Goal: Task Accomplishment & Management: Manage account settings

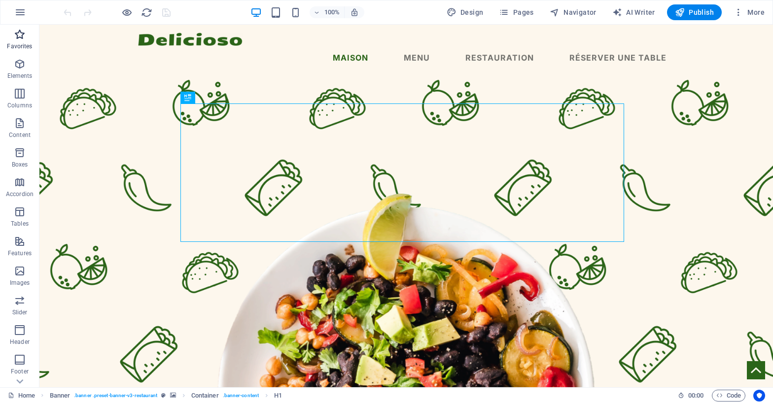
click at [21, 40] on icon "button" at bounding box center [20, 35] width 12 height 12
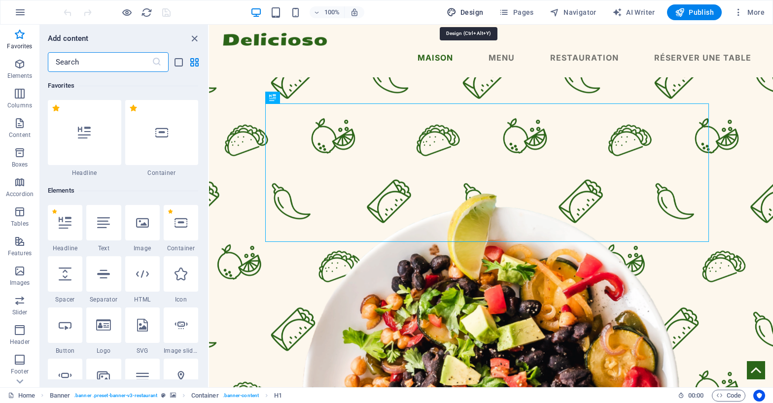
click at [454, 9] on icon "button" at bounding box center [452, 12] width 10 height 10
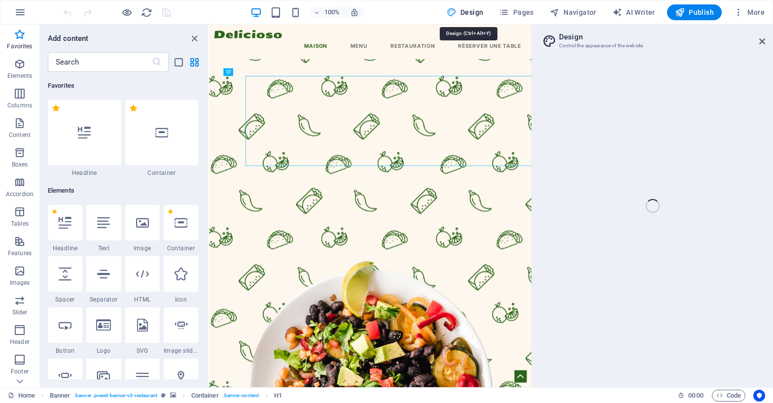
select select "px"
select select "400"
select select "px"
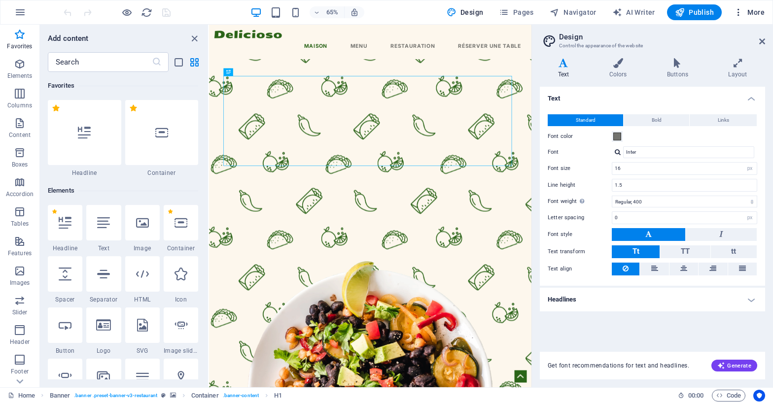
click at [743, 10] on icon "button" at bounding box center [738, 12] width 10 height 10
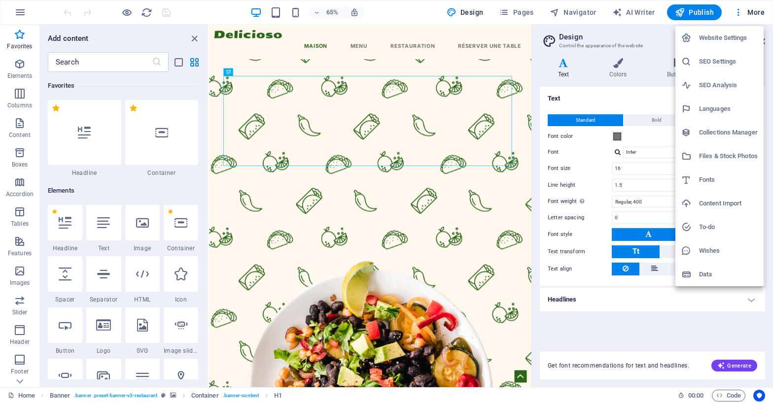
click at [737, 39] on h6 "Website Settings" at bounding box center [728, 38] width 59 height 12
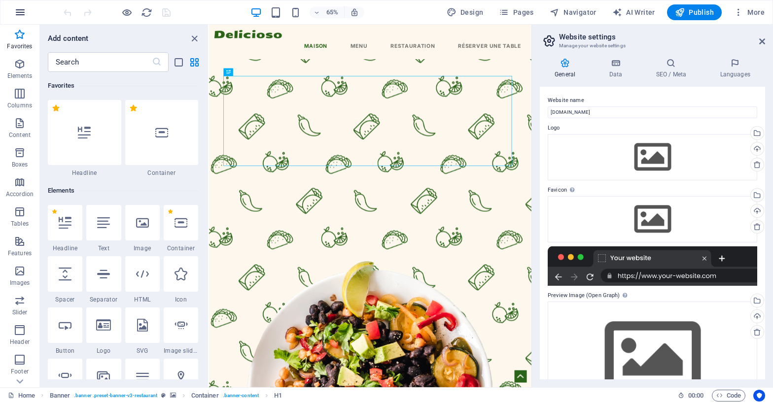
click at [14, 13] on button "button" at bounding box center [20, 12] width 24 height 24
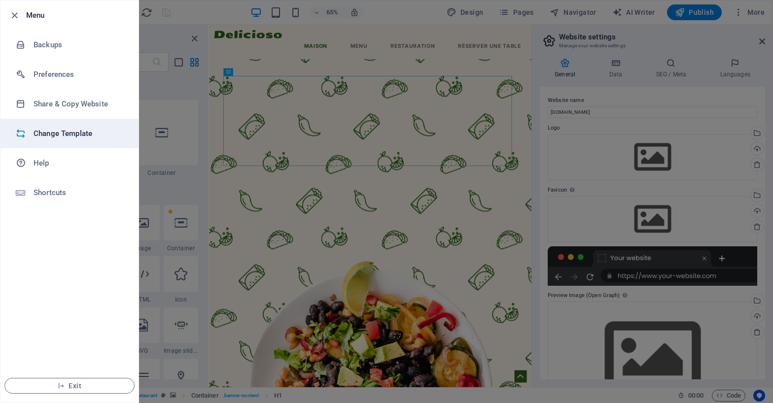
click at [75, 134] on h6 "Change Template" at bounding box center [79, 134] width 91 height 12
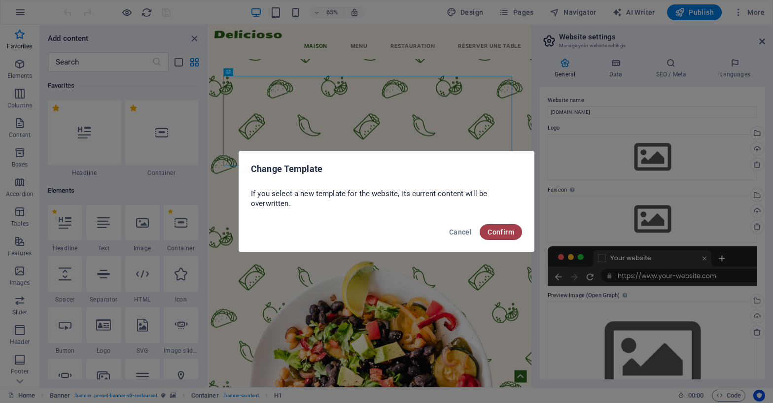
click at [498, 234] on span "Confirm" at bounding box center [501, 232] width 27 height 8
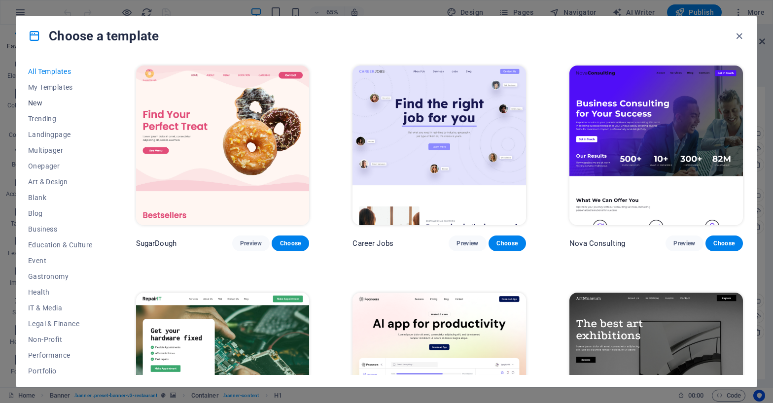
click at [30, 103] on span "New" at bounding box center [60, 103] width 65 height 8
click at [39, 100] on span "New" at bounding box center [60, 103] width 65 height 8
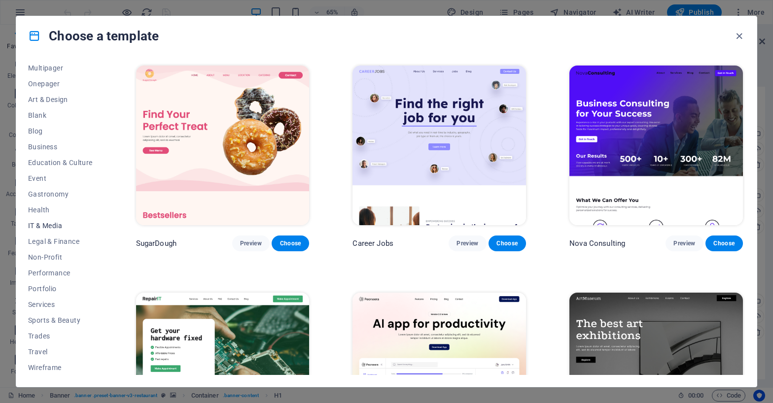
click at [51, 223] on span "IT & Media" at bounding box center [60, 226] width 65 height 8
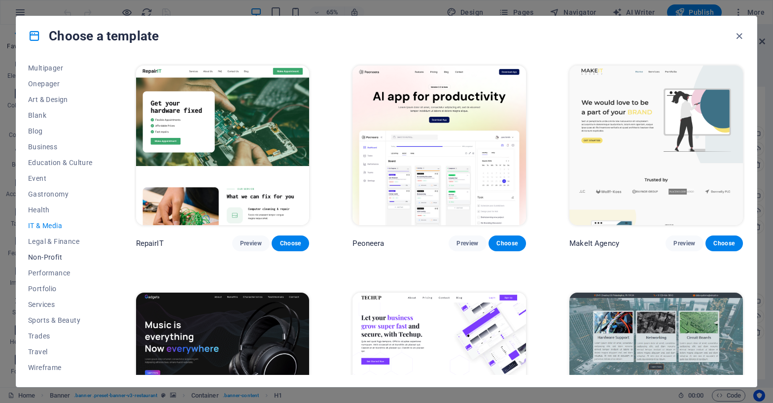
click at [44, 257] on span "Non-Profit" at bounding box center [60, 257] width 65 height 8
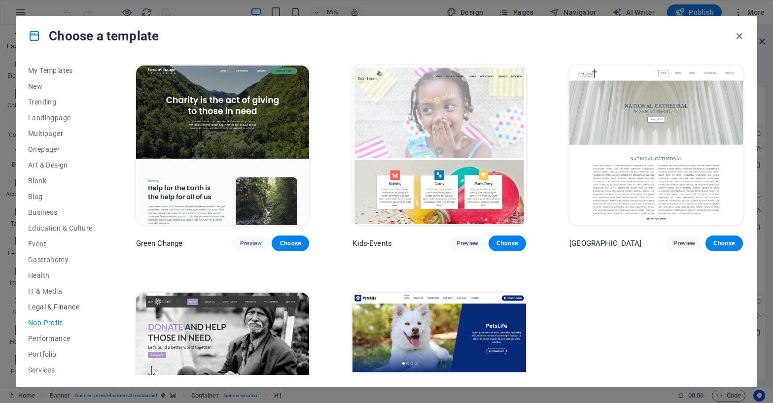
scroll to position [0, 0]
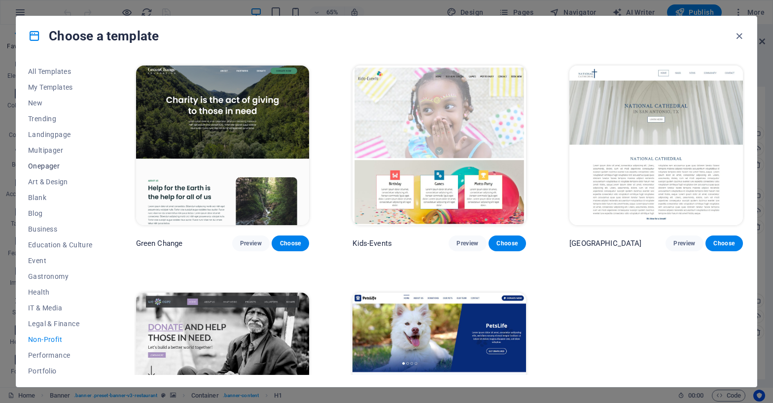
click at [55, 168] on span "Onepager" at bounding box center [60, 166] width 65 height 8
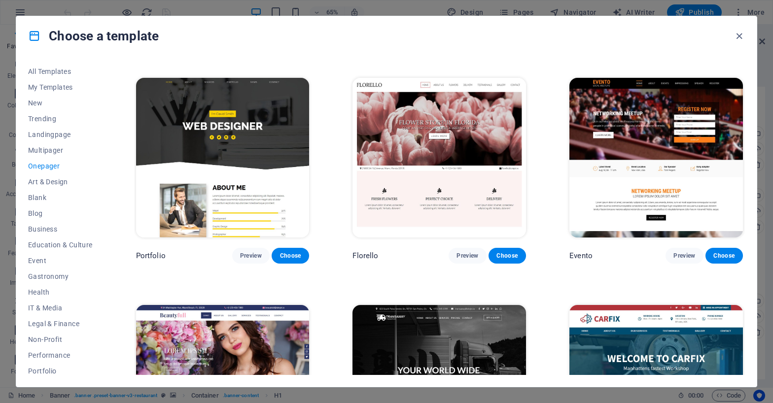
scroll to position [4206, 0]
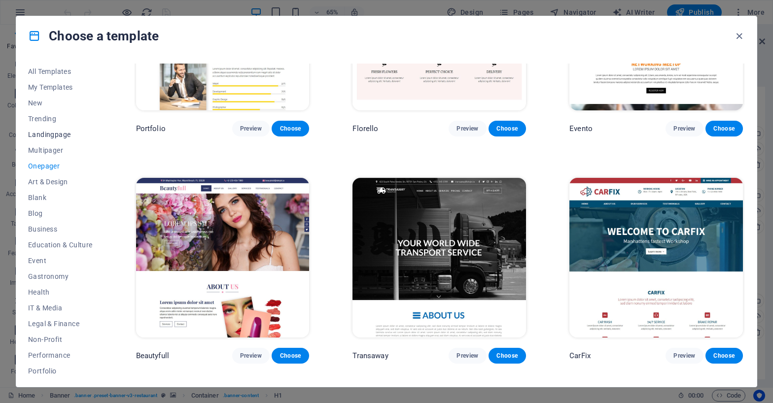
click at [63, 136] on span "Landingpage" at bounding box center [60, 135] width 65 height 8
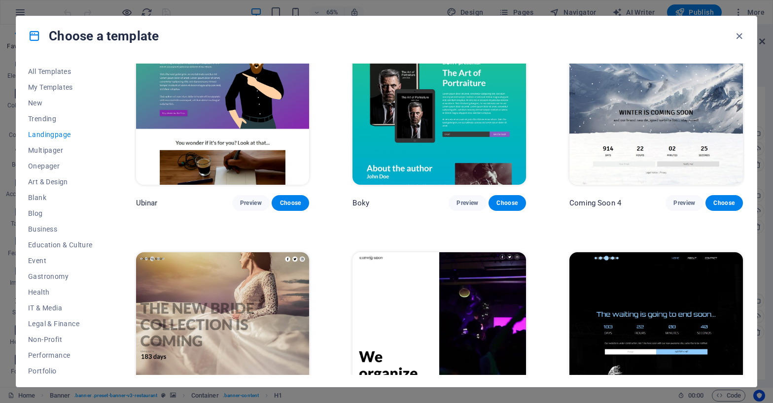
scroll to position [1684, 0]
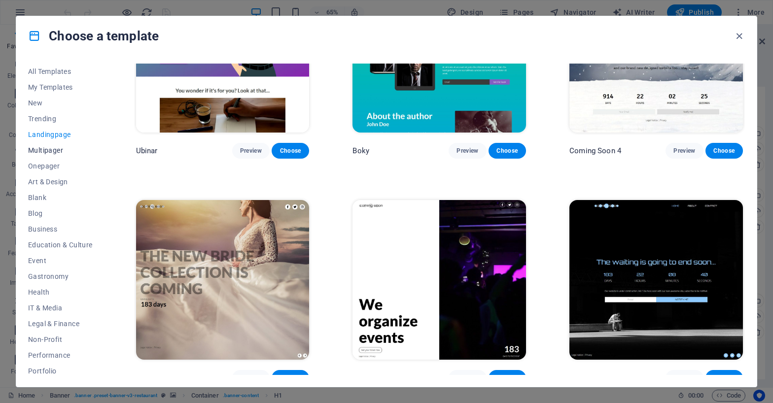
click at [47, 149] on span "Multipager" at bounding box center [60, 150] width 65 height 8
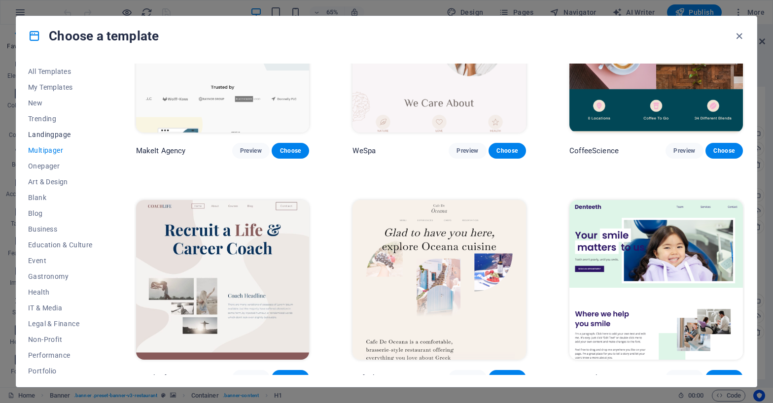
click at [52, 134] on span "Landingpage" at bounding box center [60, 135] width 65 height 8
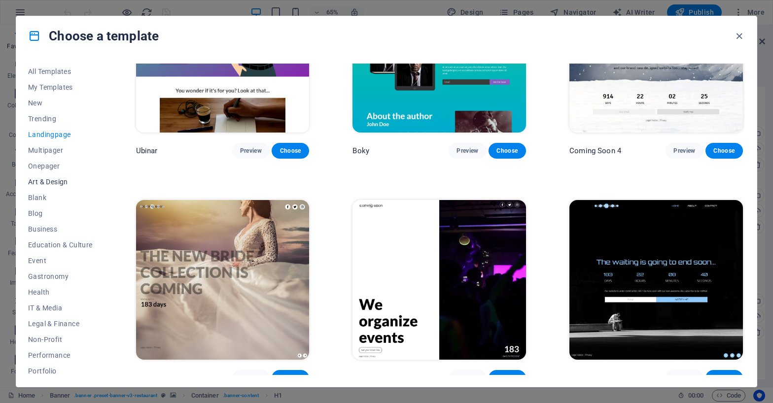
click at [47, 183] on span "Art & Design" at bounding box center [60, 182] width 65 height 8
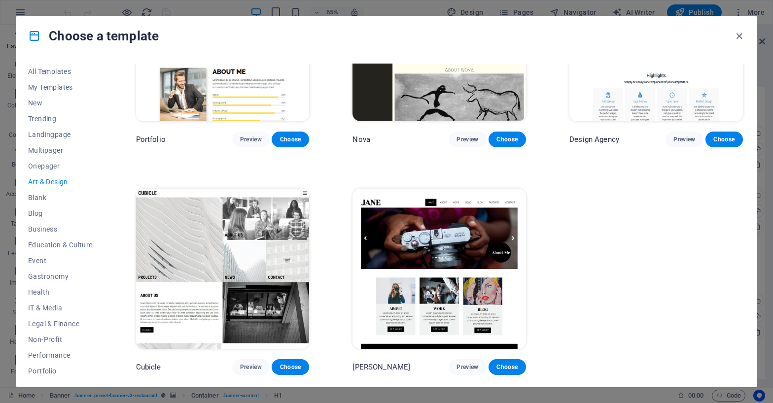
scroll to position [779, 0]
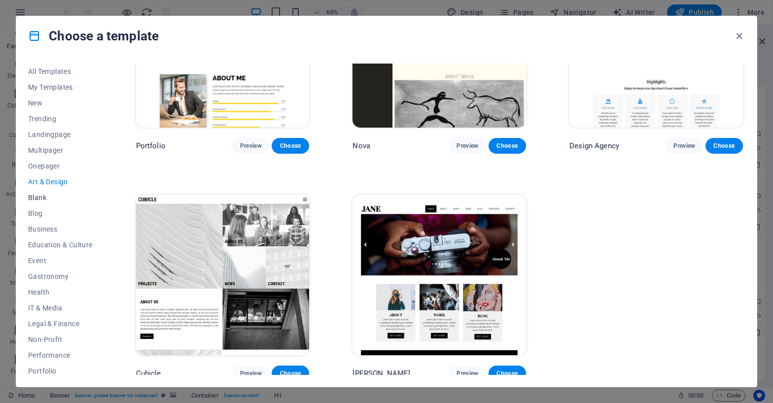
click at [40, 199] on span "Blank" at bounding box center [60, 198] width 65 height 8
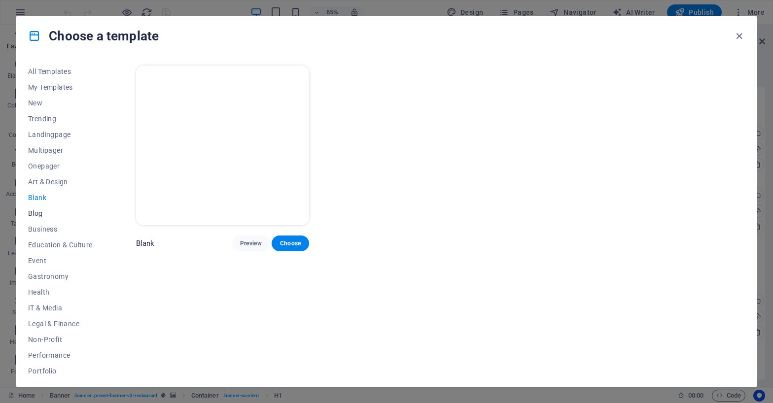
click at [39, 214] on span "Blog" at bounding box center [60, 213] width 65 height 8
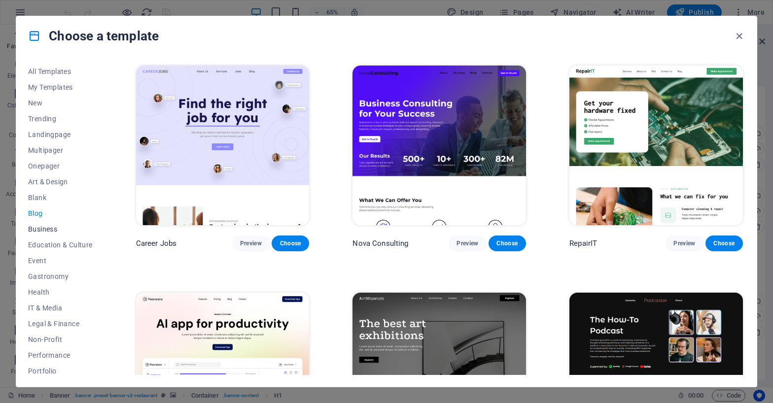
click at [39, 228] on span "Business" at bounding box center [60, 229] width 65 height 8
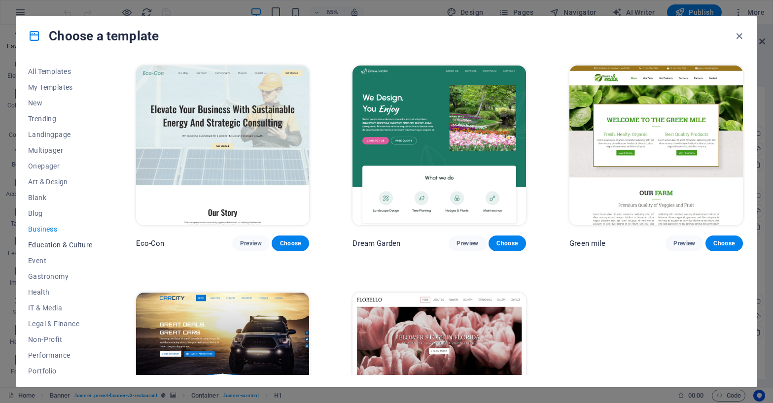
click at [71, 252] on button "Education & Culture" at bounding box center [60, 245] width 65 height 16
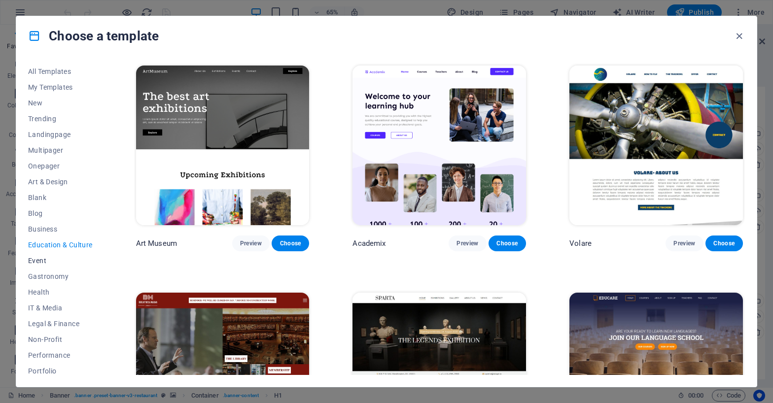
click at [31, 265] on button "Event" at bounding box center [60, 261] width 65 height 16
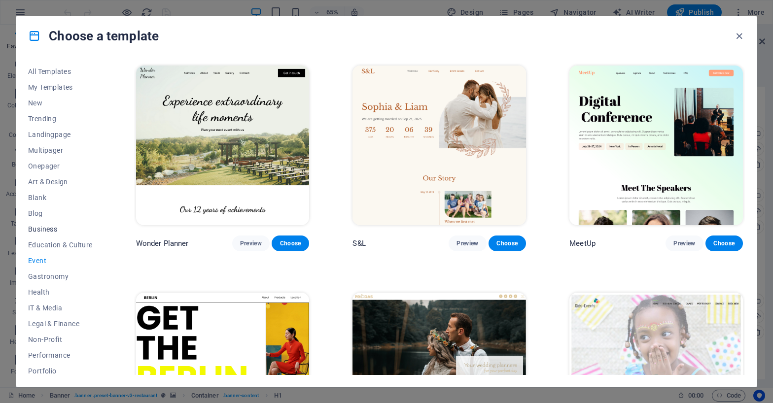
scroll to position [82, 0]
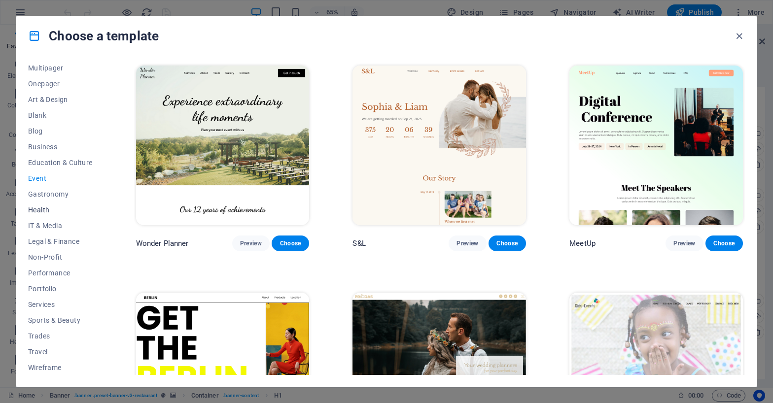
click at [38, 209] on span "Health" at bounding box center [60, 210] width 65 height 8
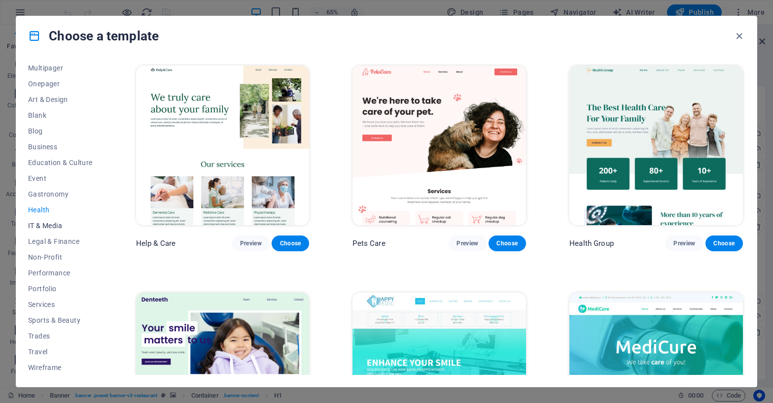
click at [38, 224] on span "IT & Media" at bounding box center [60, 226] width 65 height 8
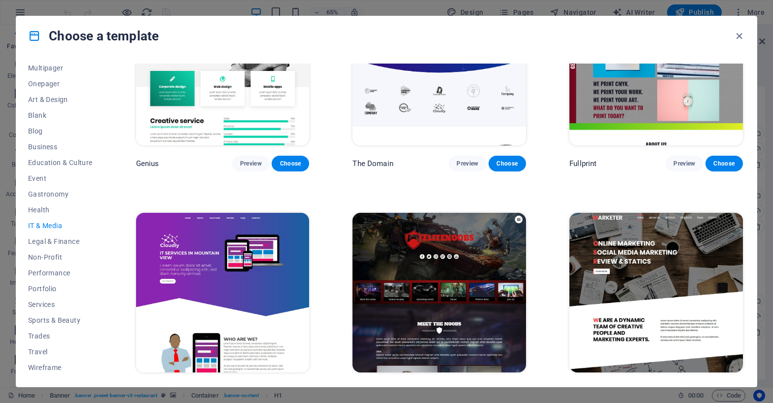
scroll to position [553, 0]
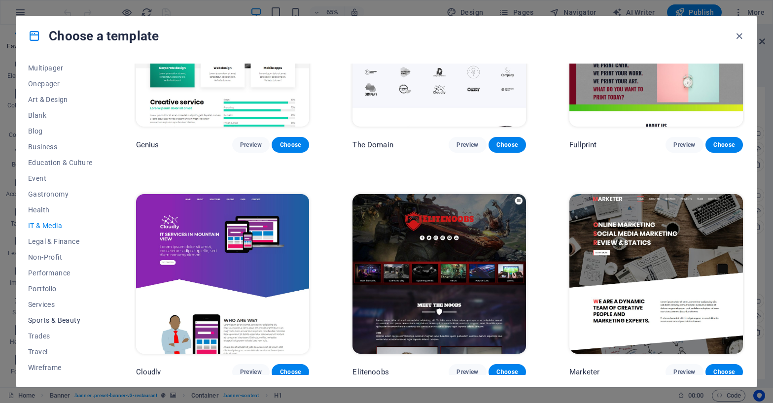
click at [69, 319] on span "Sports & Beauty" at bounding box center [60, 320] width 65 height 8
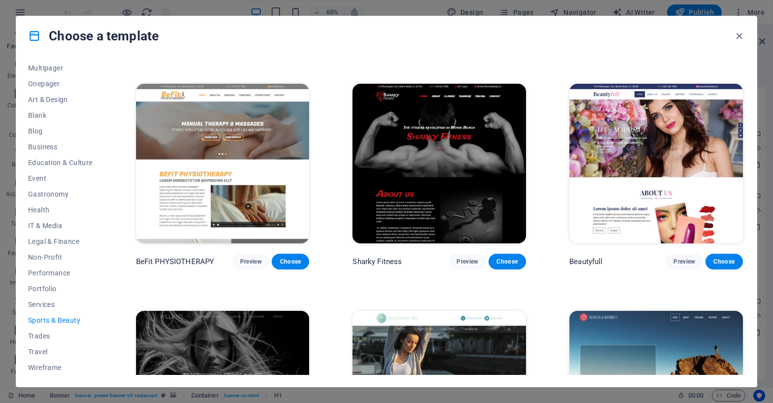
scroll to position [779, 0]
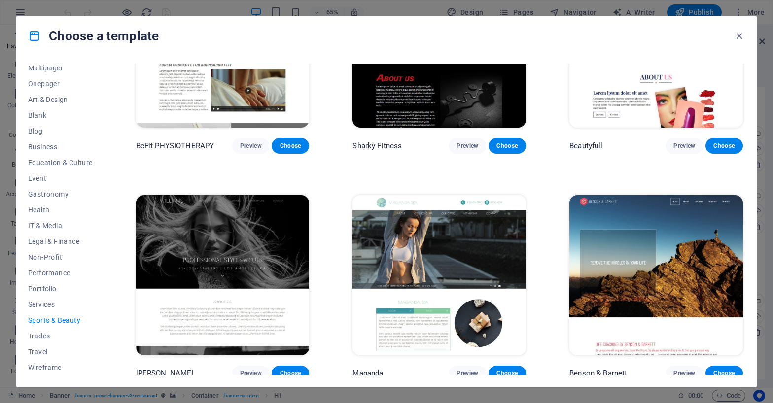
click at [28, 341] on div "All Templates My Templates New Trending Landingpage Multipager Onepager Art & D…" at bounding box center [386, 221] width 740 height 331
click at [39, 339] on span "Trades" at bounding box center [60, 336] width 65 height 8
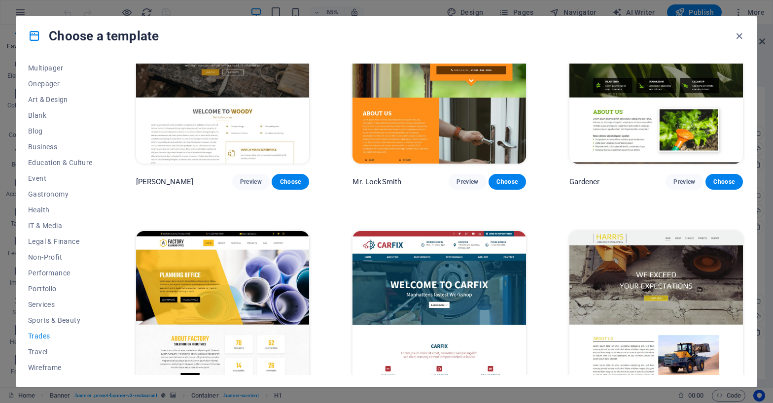
scroll to position [327, 0]
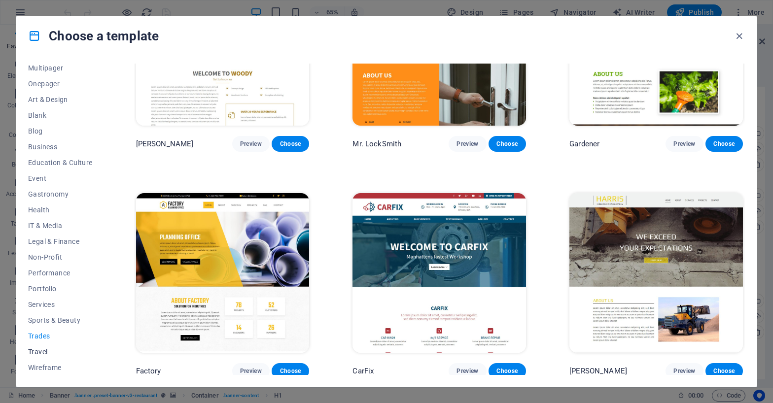
click at [43, 349] on span "Travel" at bounding box center [60, 352] width 65 height 8
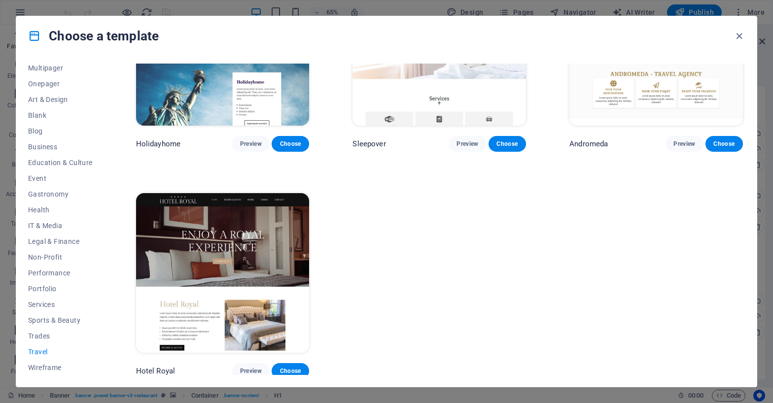
scroll to position [0, 0]
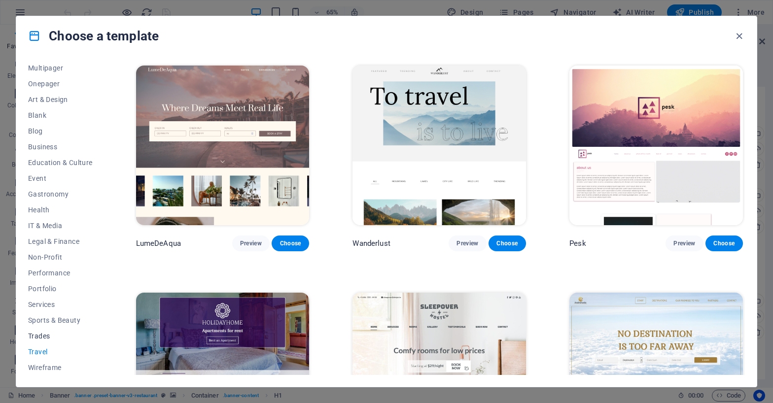
click at [47, 338] on span "Trades" at bounding box center [60, 336] width 65 height 8
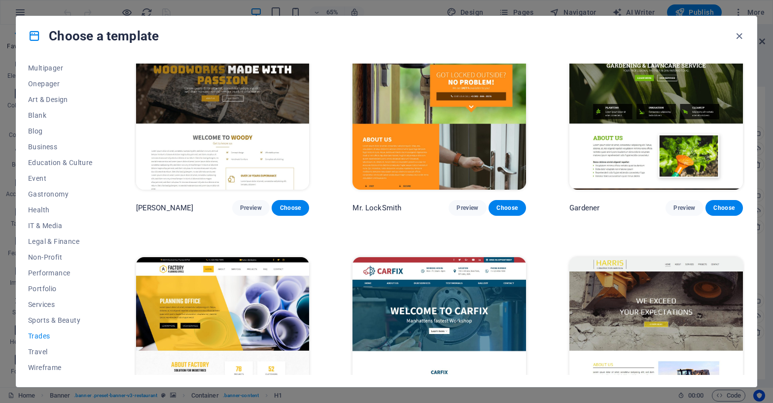
scroll to position [327, 0]
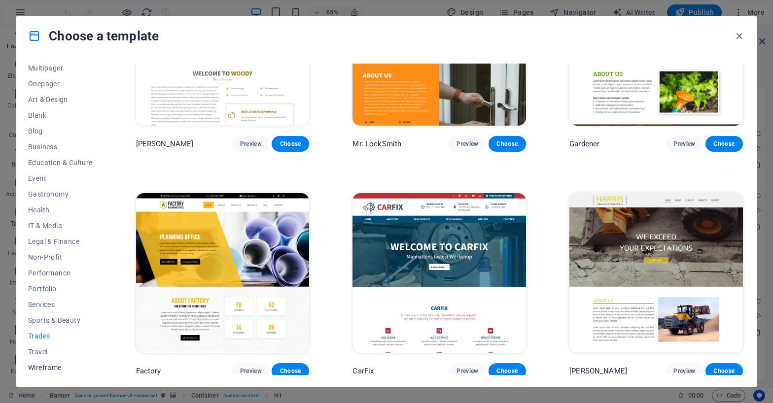
click at [54, 367] on span "Wireframe" at bounding box center [60, 368] width 65 height 8
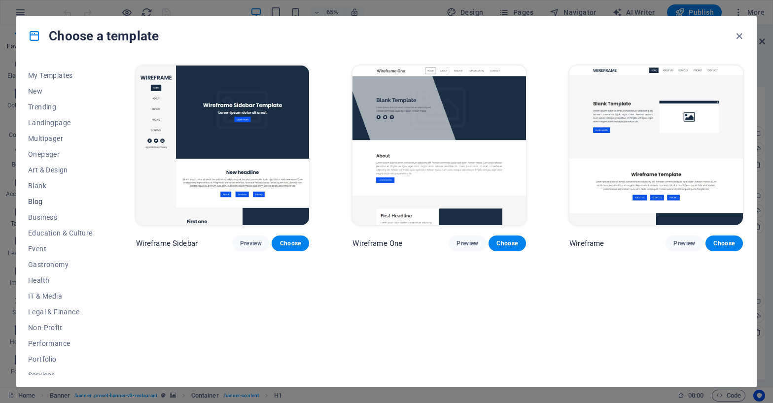
scroll to position [0, 0]
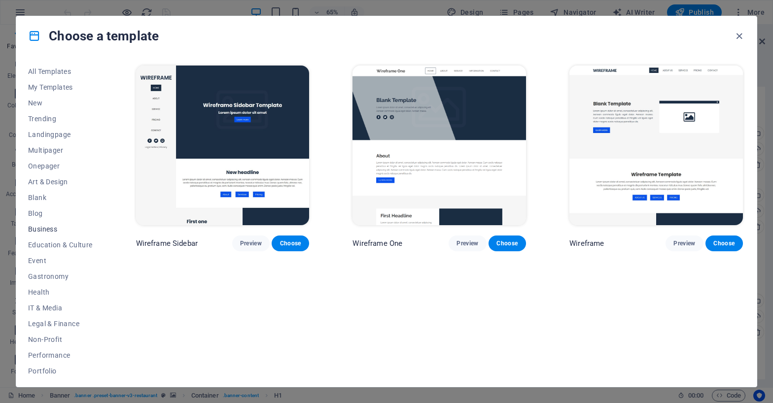
click at [44, 233] on button "Business" at bounding box center [60, 229] width 65 height 16
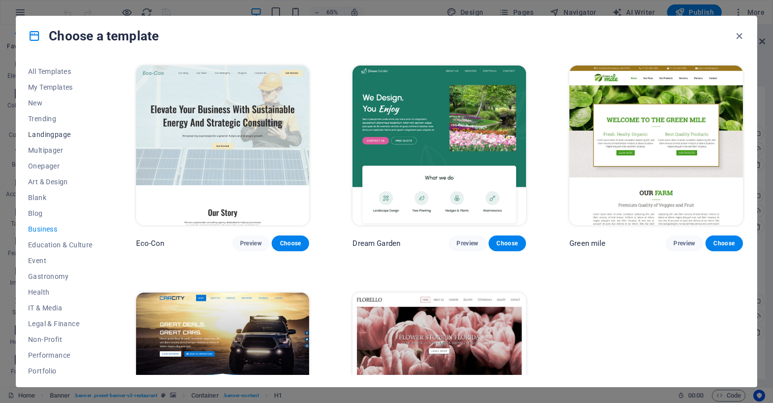
click at [54, 136] on span "Landingpage" at bounding box center [60, 135] width 65 height 8
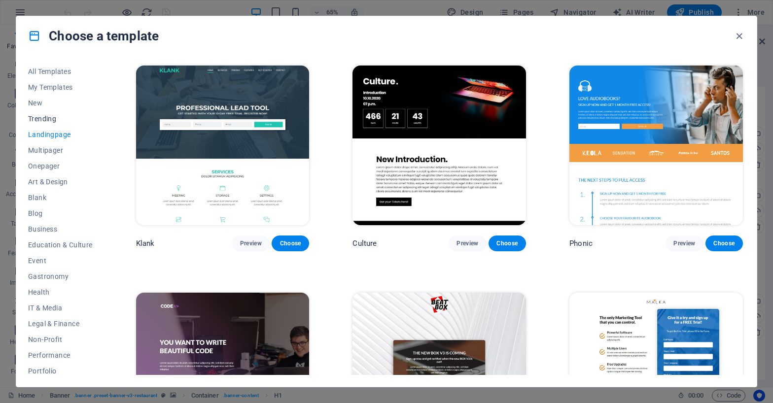
click at [47, 120] on span "Trending" at bounding box center [60, 119] width 65 height 8
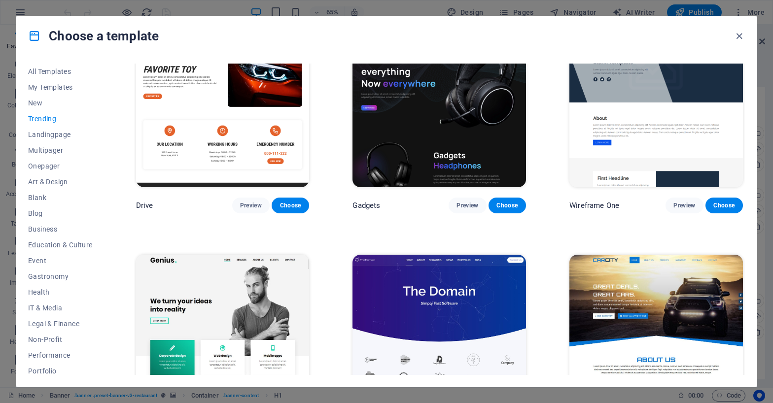
scroll to position [854, 0]
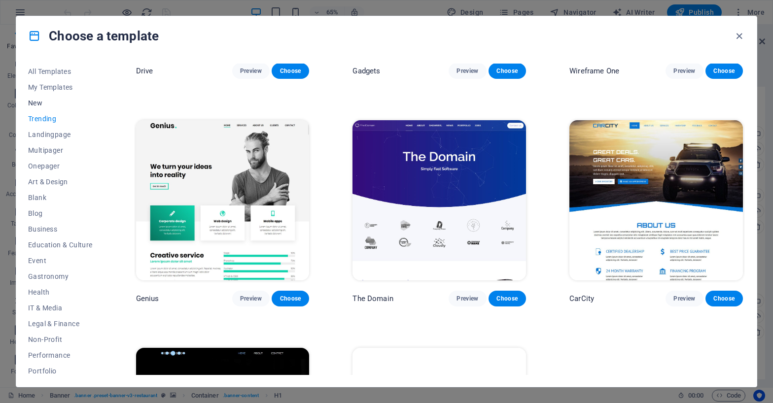
click at [35, 104] on span "New" at bounding box center [60, 103] width 65 height 8
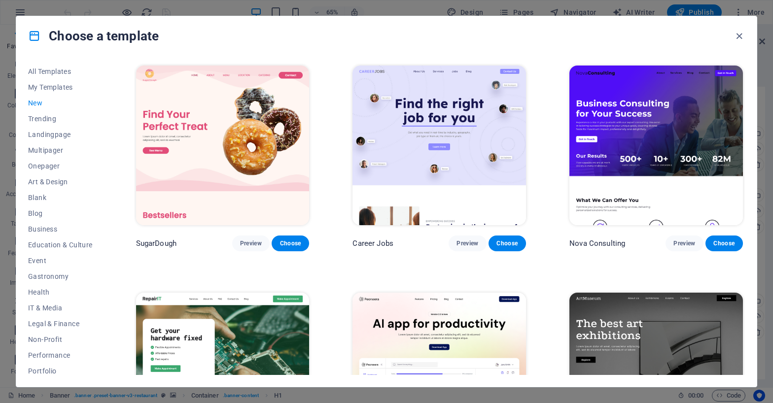
scroll to position [131, 0]
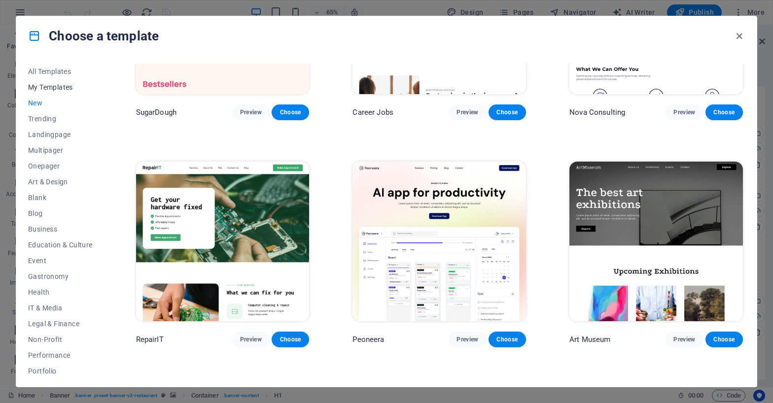
click at [58, 87] on span "My Templates" at bounding box center [60, 87] width 65 height 8
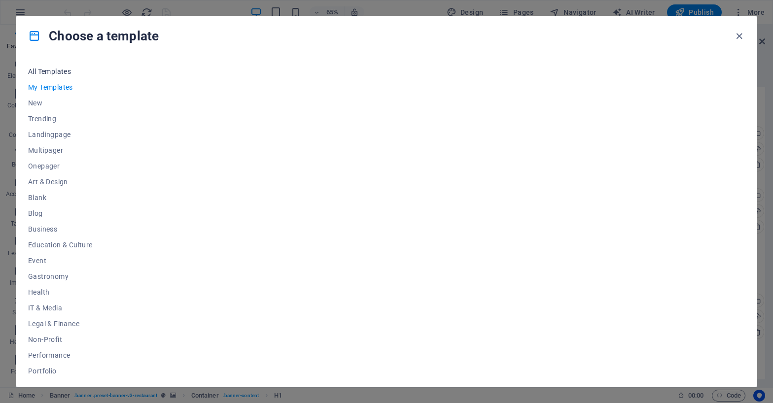
click at [61, 68] on span "All Templates" at bounding box center [60, 72] width 65 height 8
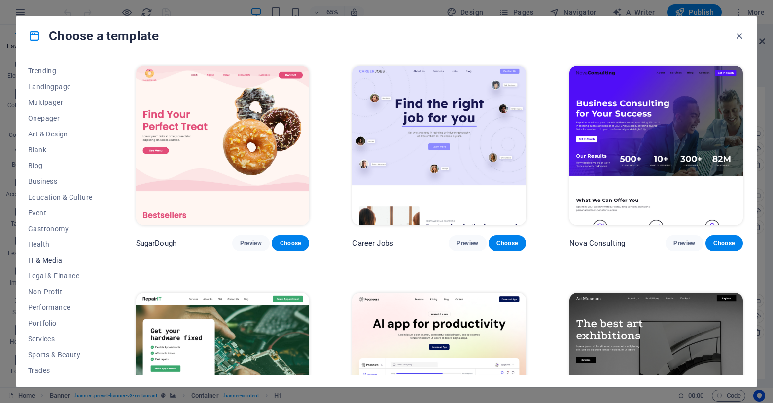
scroll to position [82, 0]
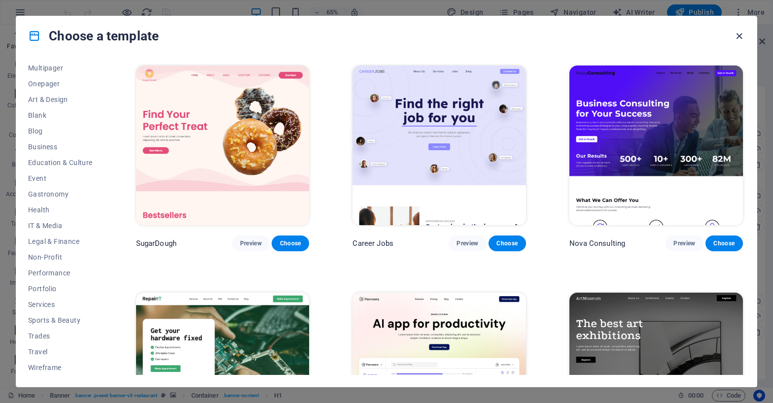
click at [744, 35] on icon "button" at bounding box center [738, 36] width 11 height 11
